Goal: Register for event/course

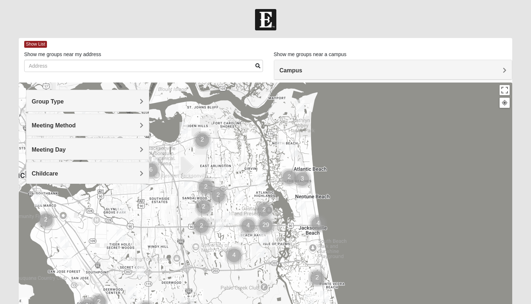
click at [296, 154] on img "Mens McCann 32233" at bounding box center [293, 151] width 9 height 12
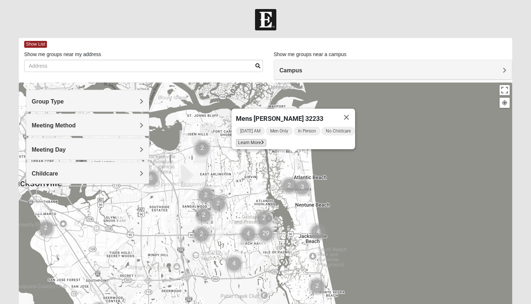
click at [254, 139] on span "Learn More" at bounding box center [251, 143] width 30 height 8
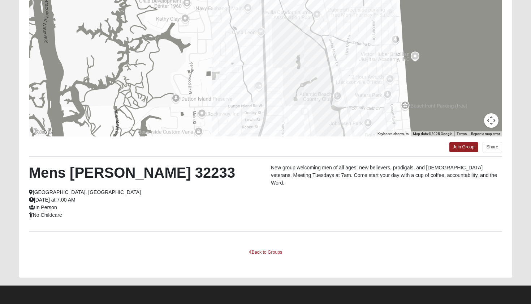
scroll to position [87, 0]
click at [461, 148] on link "Join Group" at bounding box center [464, 147] width 29 height 10
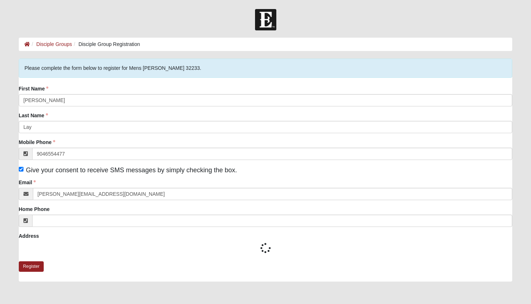
type input "[PHONE_NUMBER]"
